Goal: Information Seeking & Learning: Learn about a topic

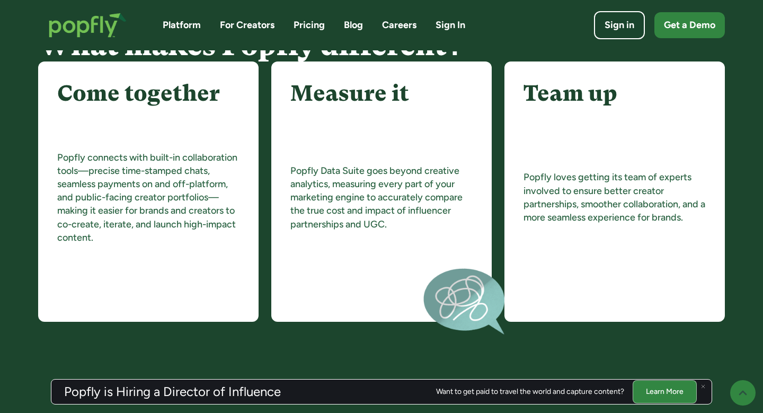
scroll to position [1293, 0]
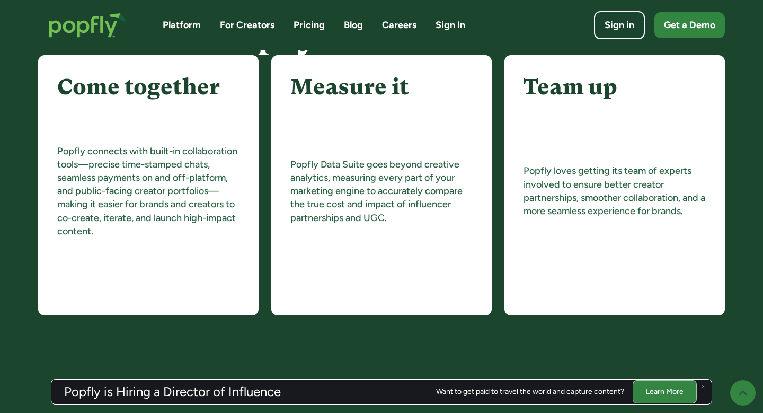
click at [194, 25] on link "Platform" at bounding box center [182, 25] width 38 height 13
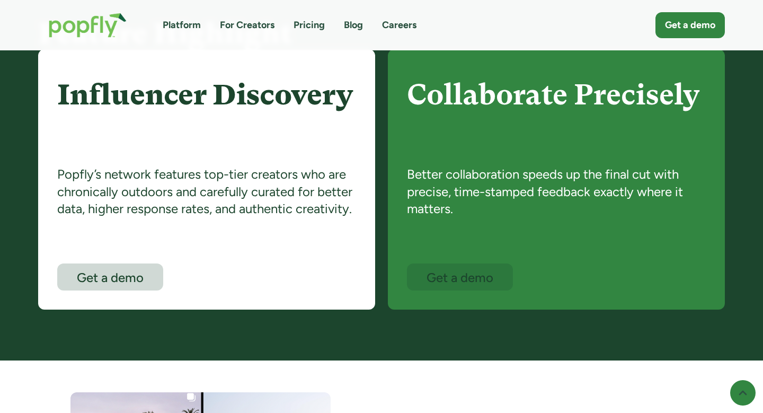
scroll to position [623, 0]
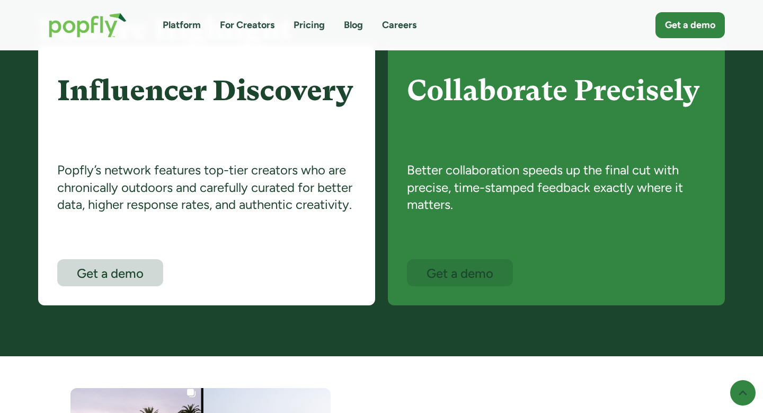
click at [252, 32] on div "Platform For Creators Pricing Blog Careers Get a demo" at bounding box center [381, 25] width 687 height 46
click at [254, 29] on link "For Creators" at bounding box center [247, 25] width 55 height 13
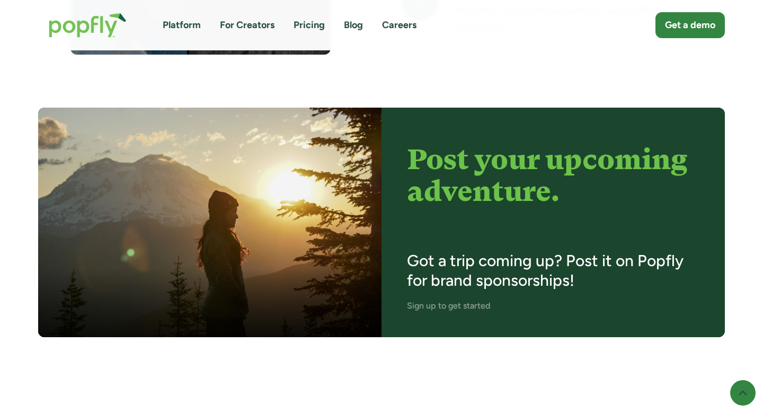
scroll to position [1321, 0]
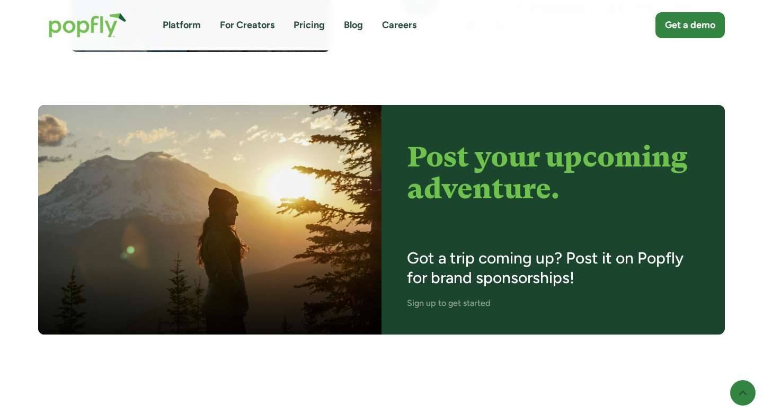
click at [317, 24] on link "Pricing" at bounding box center [309, 25] width 31 height 13
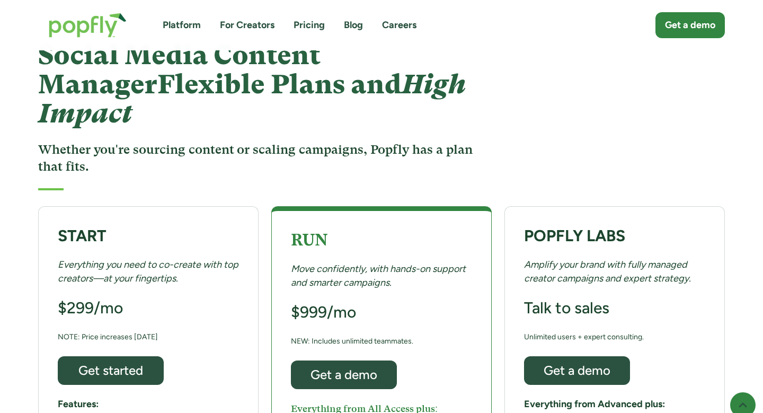
scroll to position [102, 0]
